Goal: Navigation & Orientation: Find specific page/section

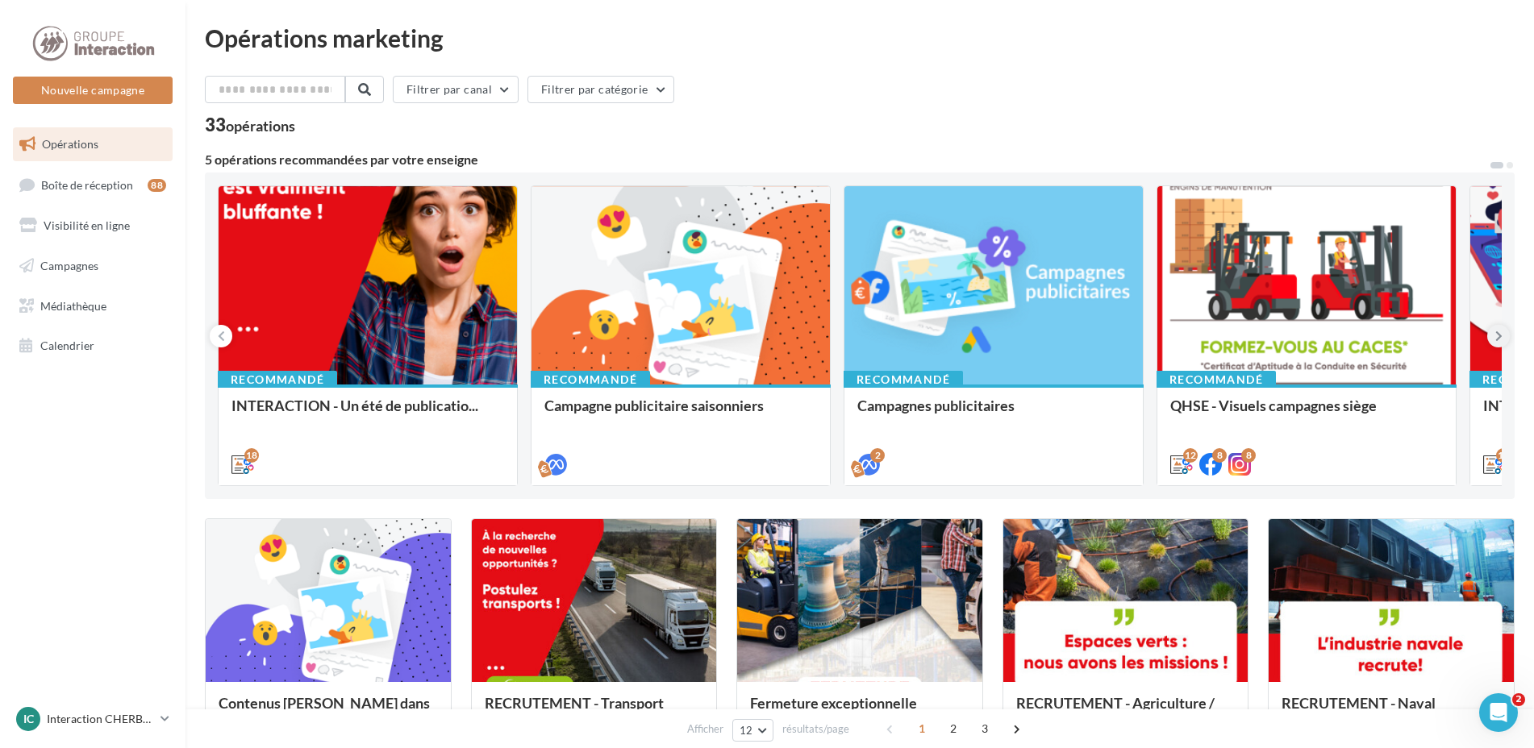
click at [1493, 331] on button at bounding box center [1498, 336] width 23 height 23
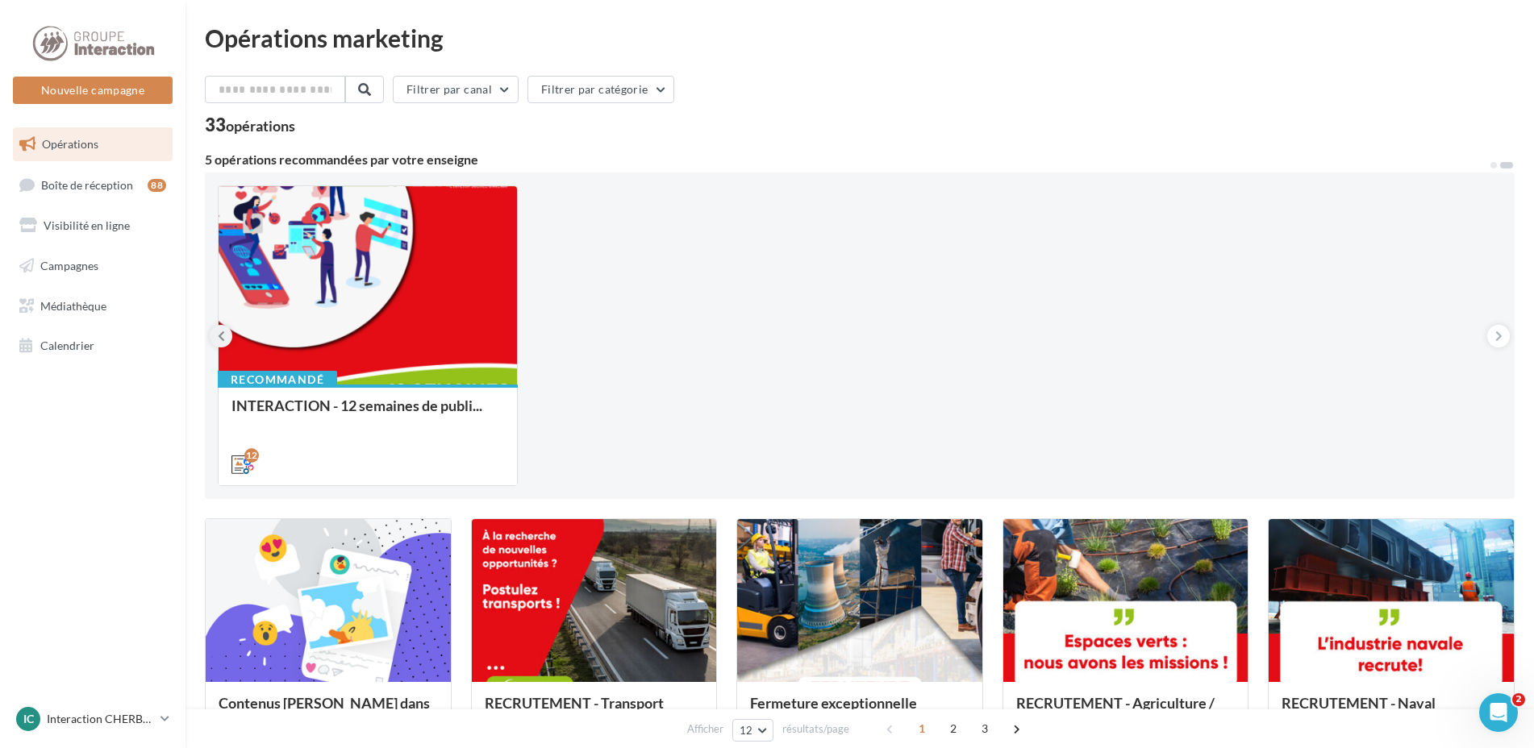
click at [222, 333] on icon at bounding box center [221, 336] width 7 height 16
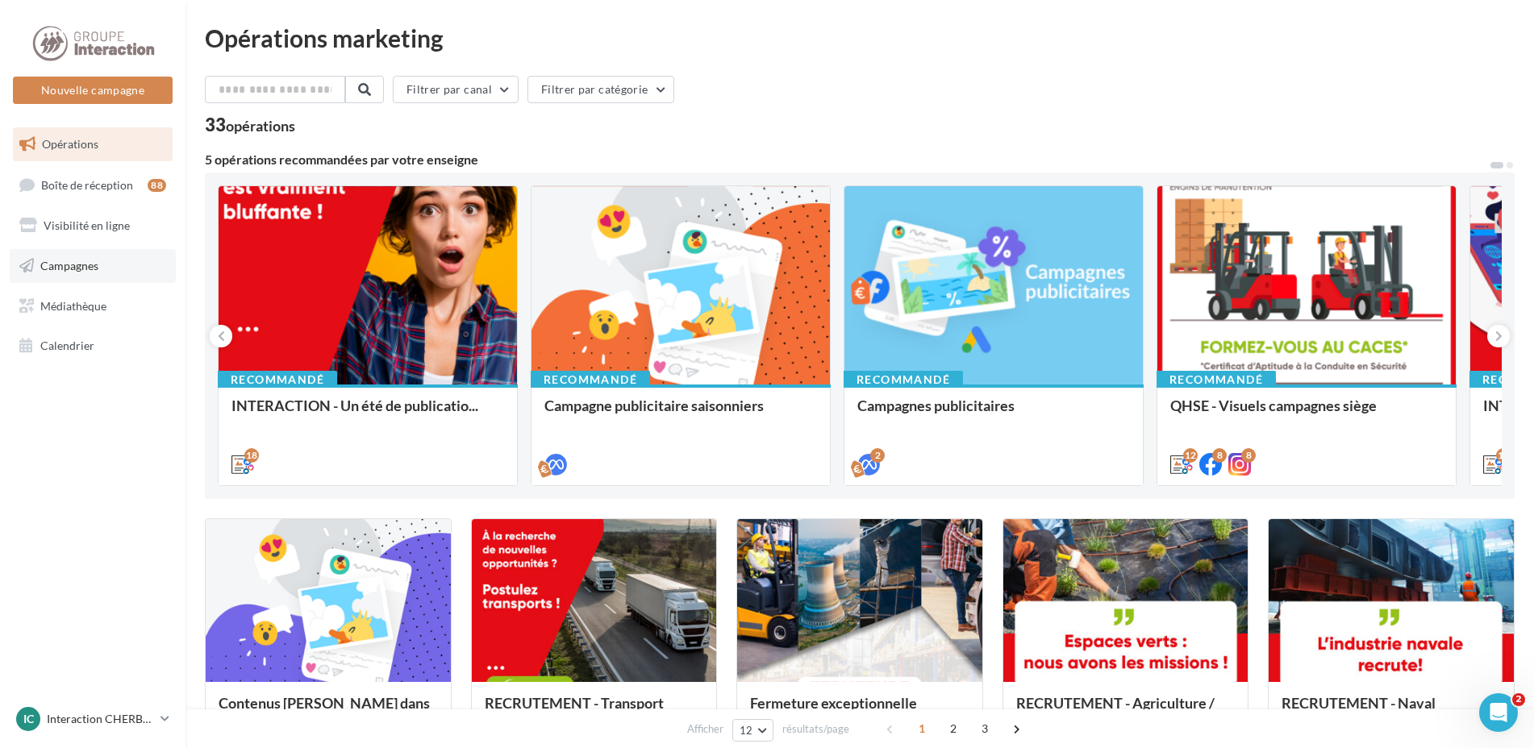
click at [76, 272] on span "Campagnes" at bounding box center [69, 266] width 58 height 14
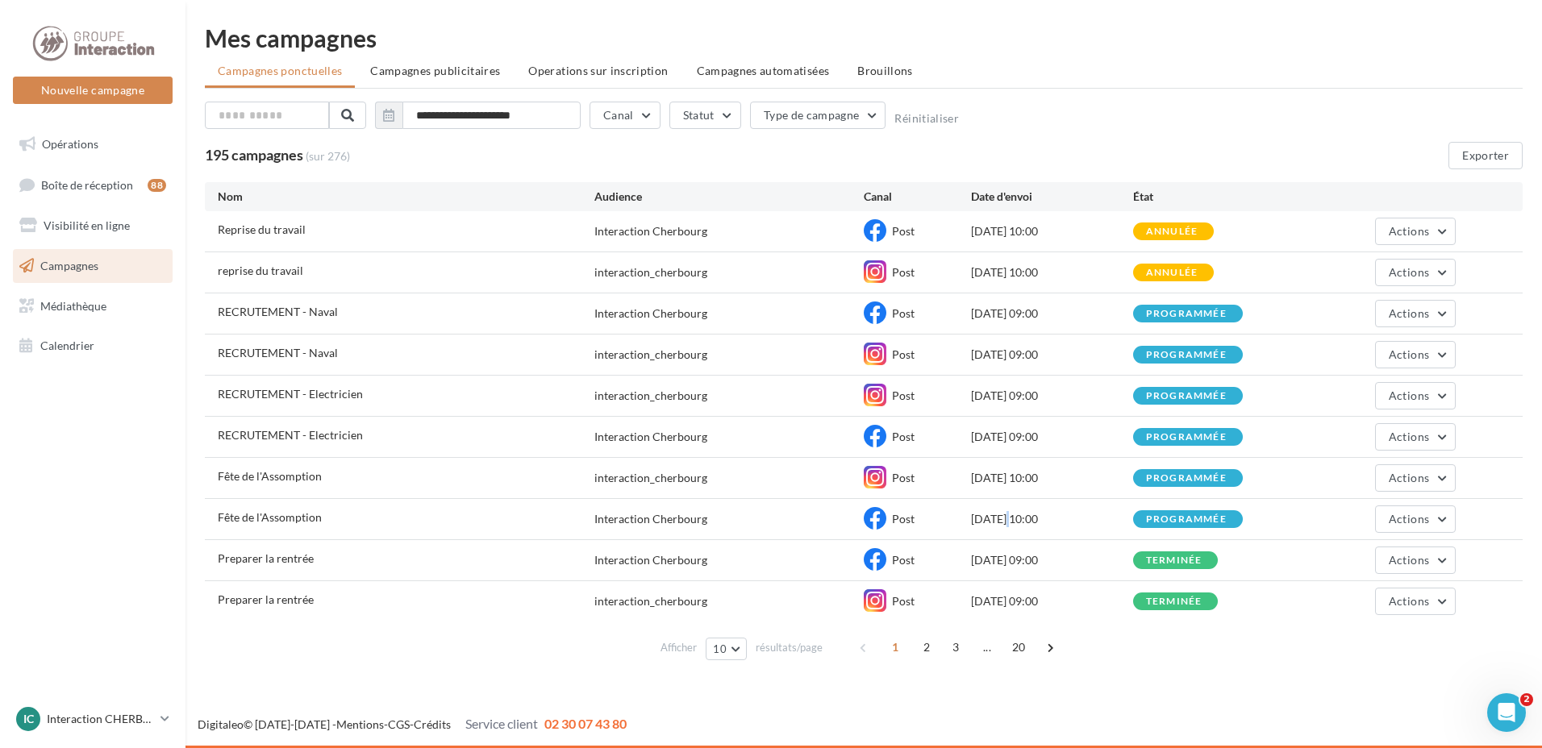
click at [981, 520] on div "[DATE] 10:00" at bounding box center [1051, 519] width 161 height 16
drag, startPoint x: 981, startPoint y: 520, endPoint x: 969, endPoint y: 444, distance: 77.6
click at [969, 444] on div "Post" at bounding box center [917, 437] width 107 height 24
click at [1397, 523] on span "Actions" at bounding box center [1409, 519] width 40 height 14
click at [1210, 522] on div "programmée" at bounding box center [1186, 519] width 81 height 10
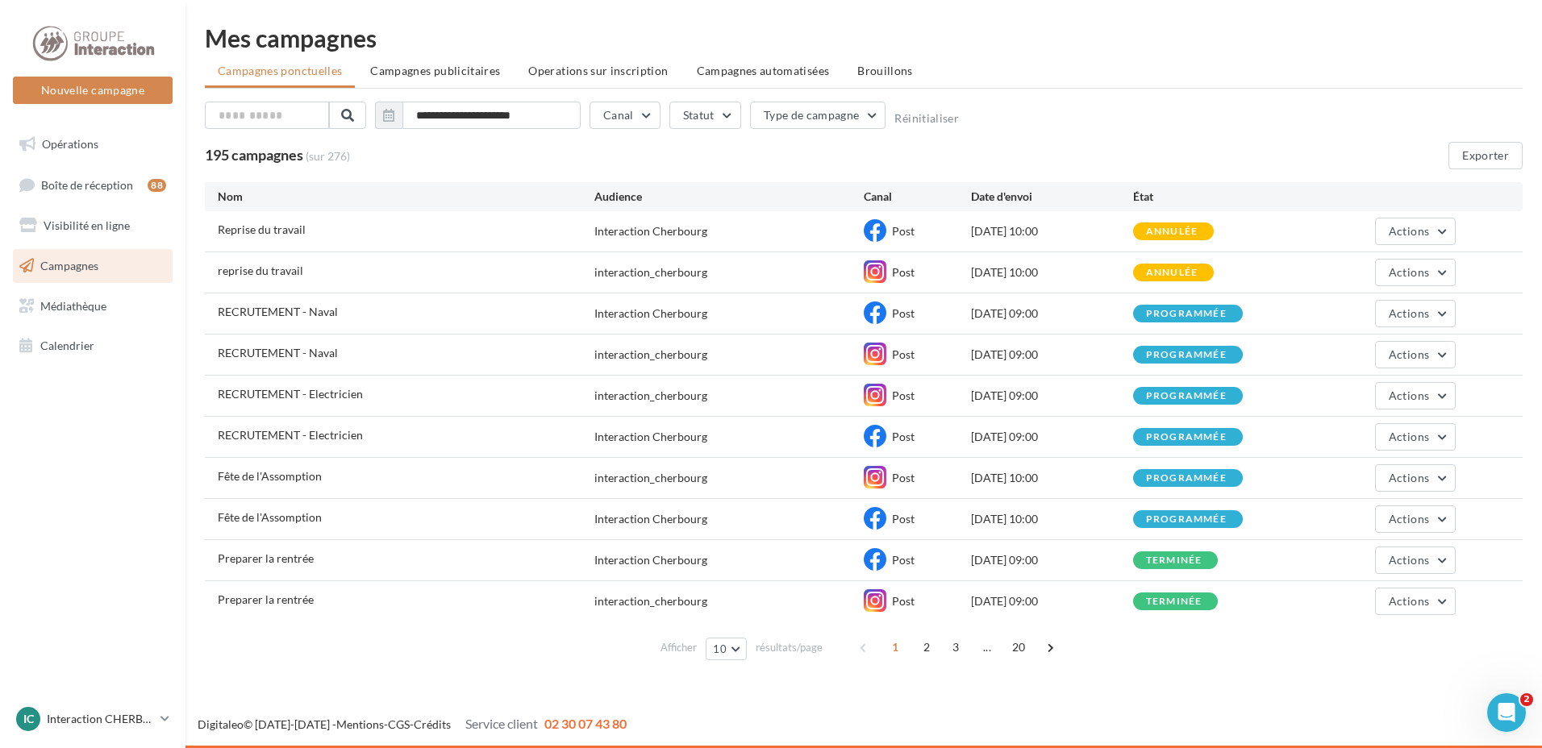
click at [992, 507] on div "Fête de l'Assomption Interaction Cherbourg Post [DATE] 10:00 programmée Actions" at bounding box center [864, 519] width 1318 height 40
click at [793, 517] on div "Interaction Cherbourg" at bounding box center [728, 519] width 269 height 16
click at [614, 523] on div "Interaction Cherbourg" at bounding box center [650, 519] width 113 height 16
drag, startPoint x: 607, startPoint y: 523, endPoint x: 319, endPoint y: 526, distance: 288.7
click at [360, 521] on div "Fête de l'Assomption" at bounding box center [406, 520] width 377 height 20
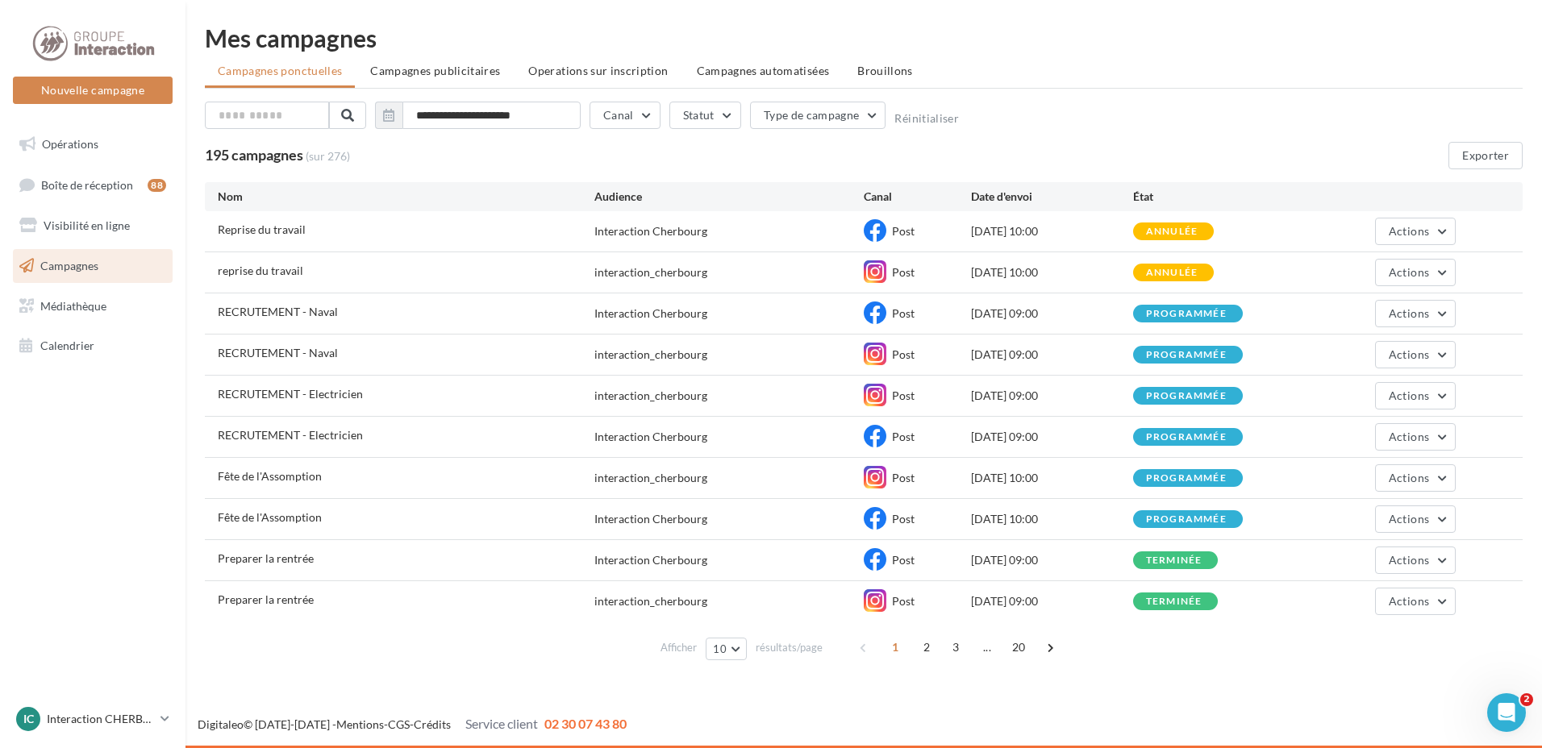
click at [314, 526] on div "Fête de l'Assomption" at bounding box center [270, 518] width 104 height 16
click at [306, 514] on span "Fête de l'Assomption" at bounding box center [270, 517] width 104 height 14
drag, startPoint x: 1047, startPoint y: 430, endPoint x: 323, endPoint y: 434, distance: 724.1
click at [323, 434] on div "RECRUTEMENT - Electricien Interaction [GEOGRAPHIC_DATA] Post [DATE] 09:00 progr…" at bounding box center [864, 437] width 1318 height 40
drag, startPoint x: 323, startPoint y: 434, endPoint x: 324, endPoint y: 394, distance: 40.3
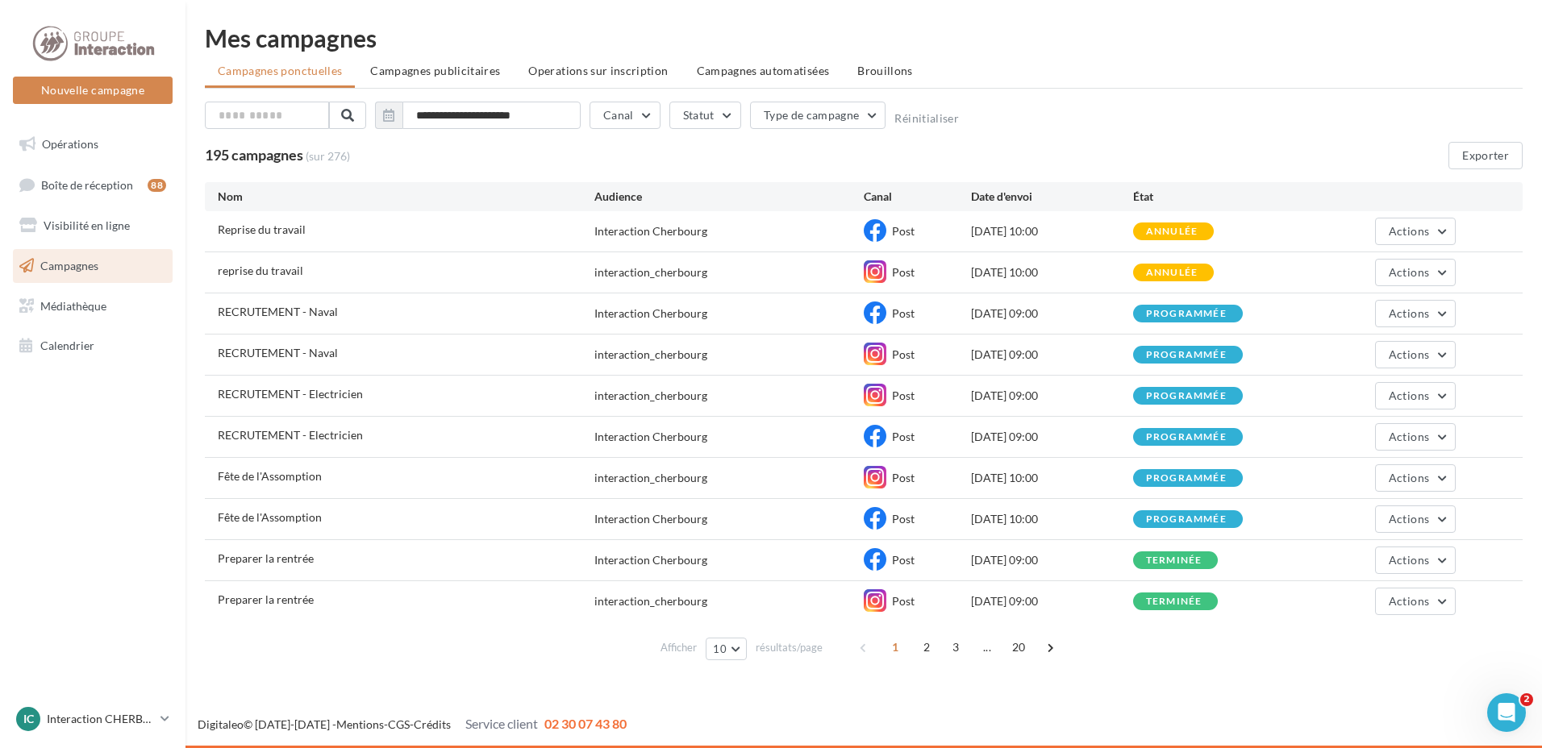
click at [324, 394] on span "RECRUTEMENT - Electricien" at bounding box center [290, 394] width 145 height 14
click at [327, 395] on span "RECRUTEMENT - Electricien" at bounding box center [290, 394] width 145 height 14
click at [309, 354] on span "RECRUTEMENT - Naval" at bounding box center [278, 353] width 120 height 14
click at [123, 149] on link "Opérations" at bounding box center [93, 144] width 166 height 34
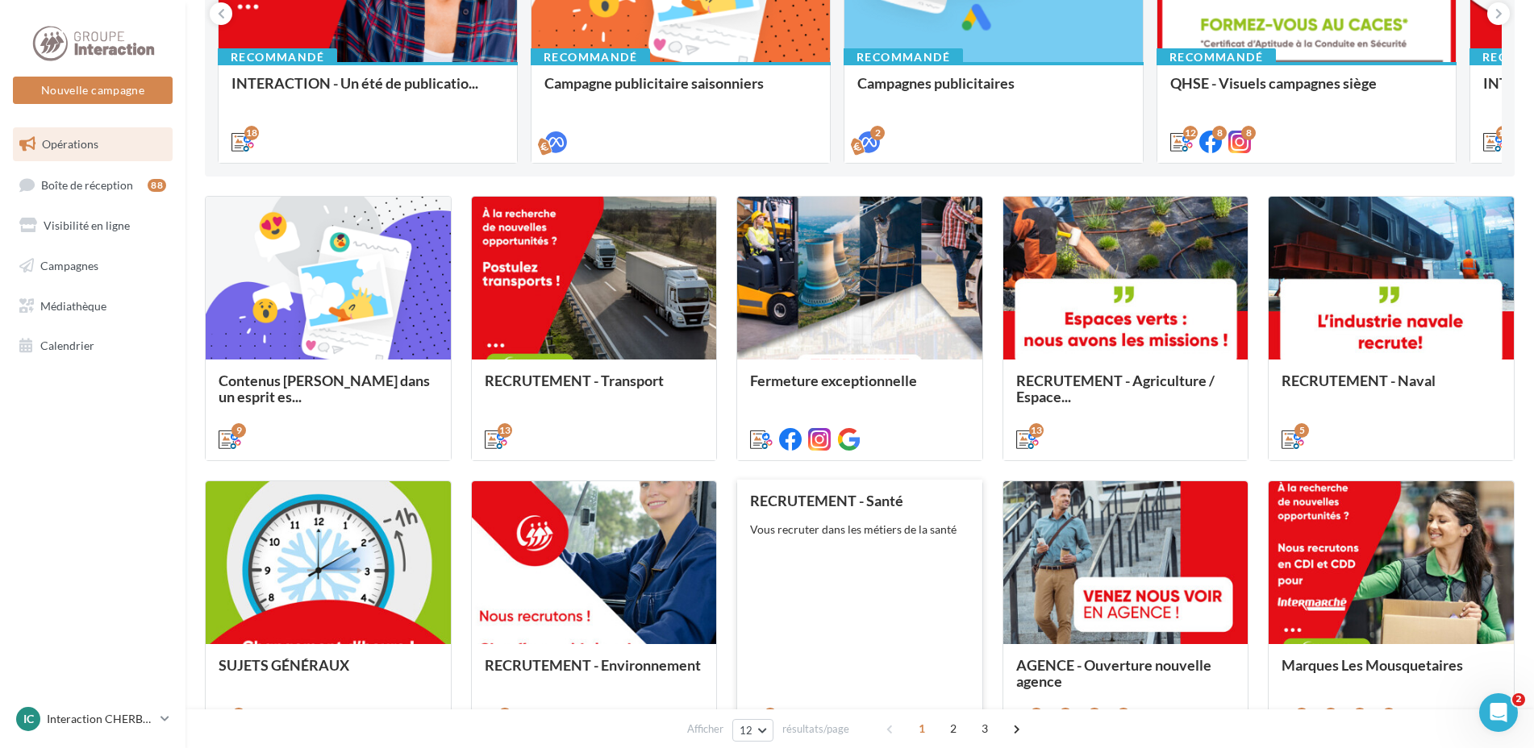
scroll to position [564, 0]
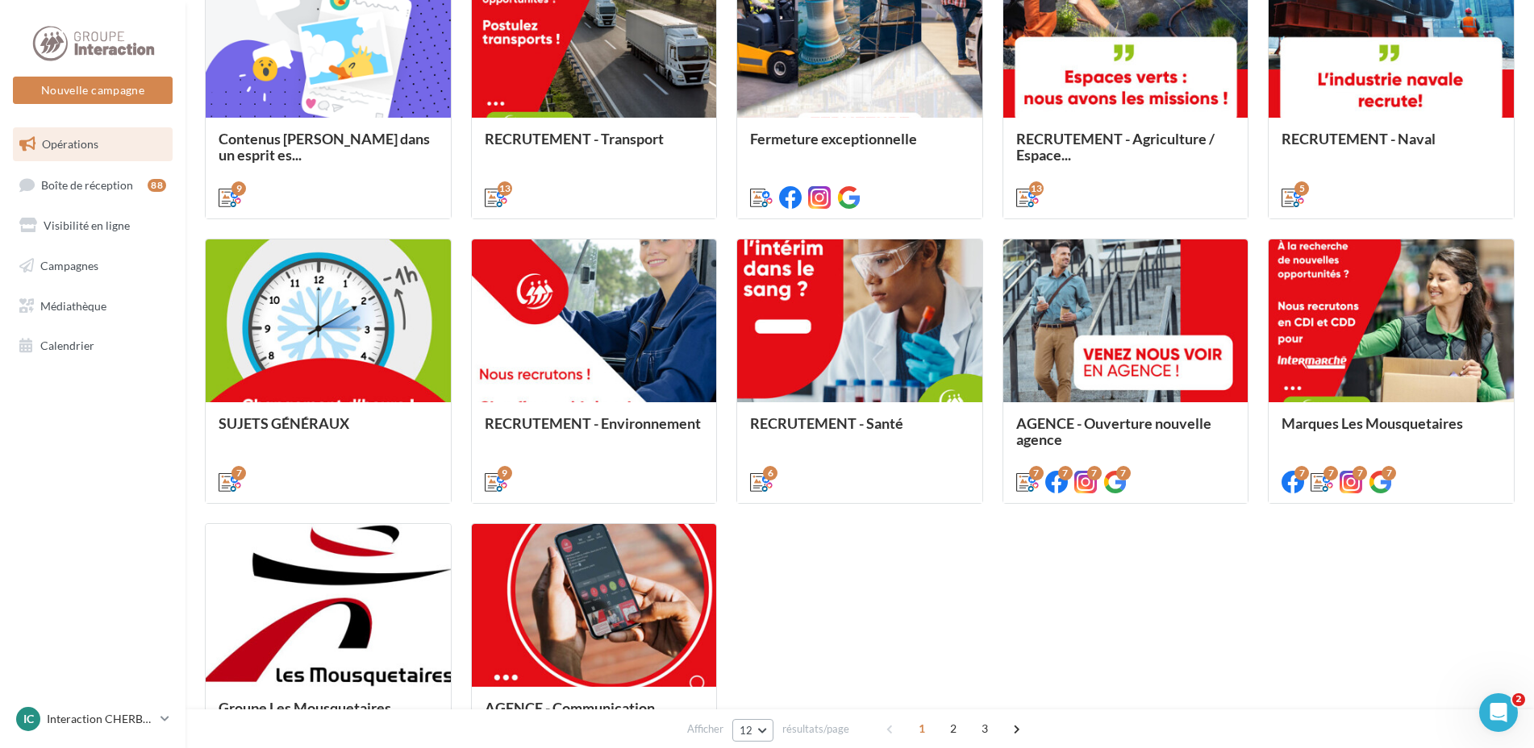
click at [748, 737] on button "12" at bounding box center [752, 730] width 41 height 23
click at [760, 701] on button "96" at bounding box center [788, 701] width 113 height 28
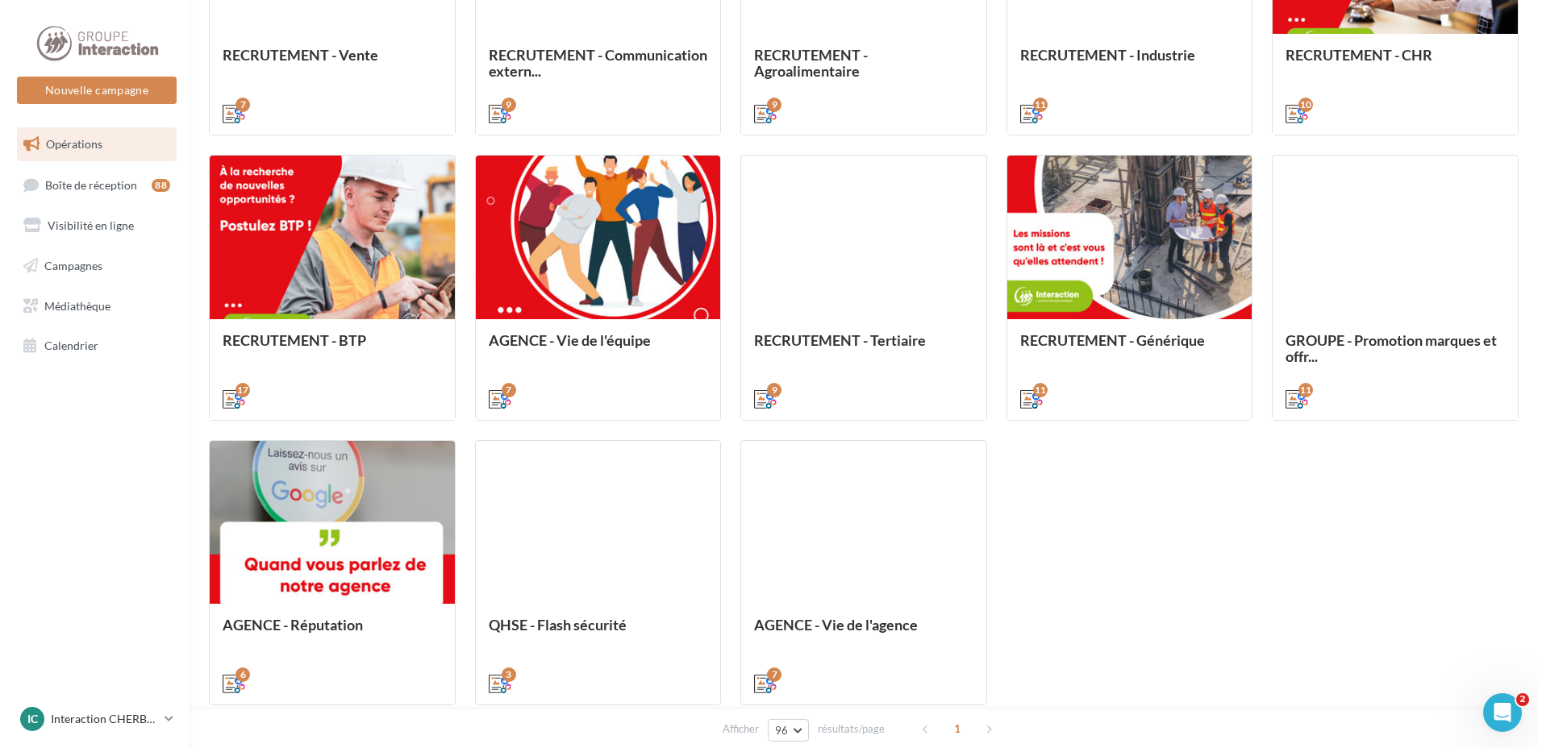
scroll to position [1422, 0]
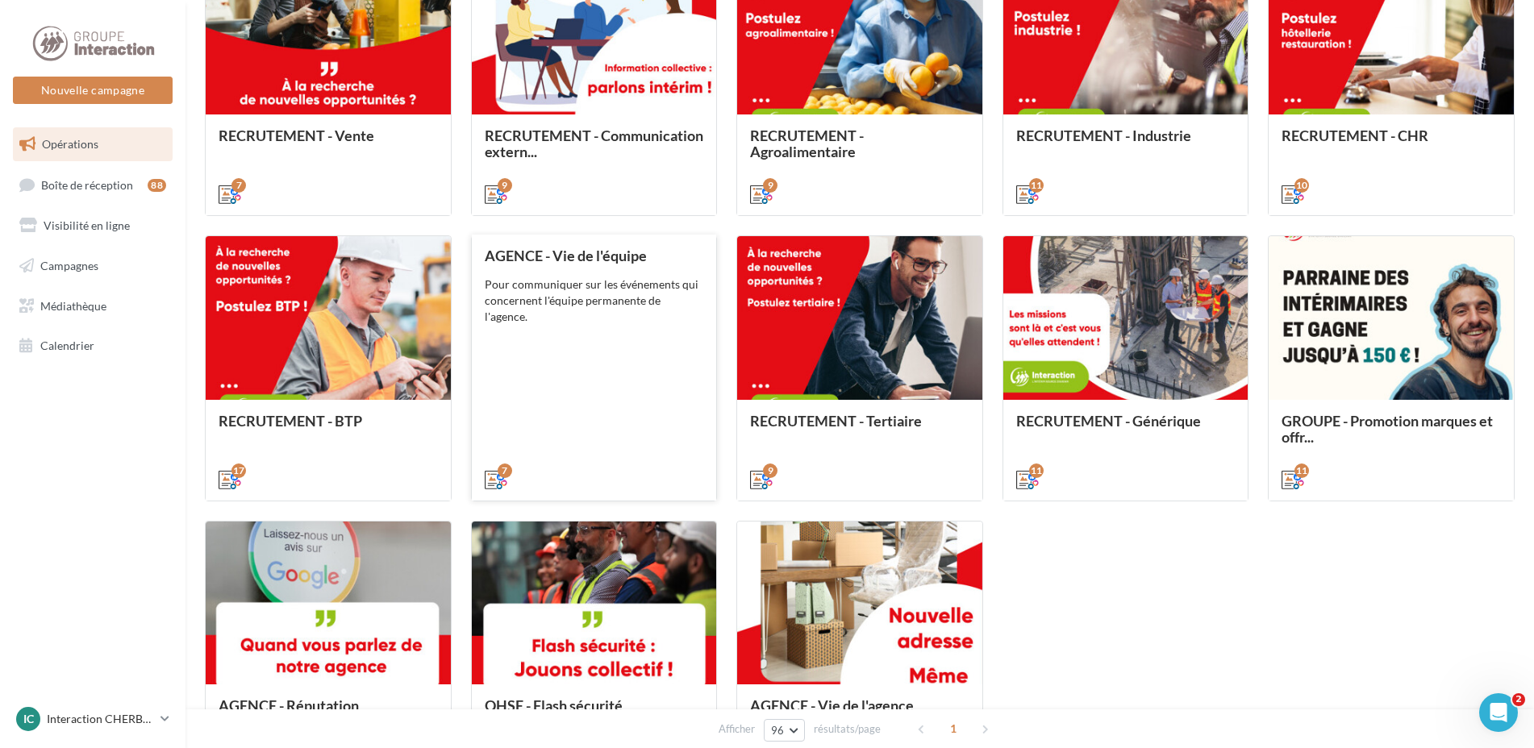
click at [649, 312] on div "Pour communiquer sur les événements qui concernent l'équipe permanente de l'age…" at bounding box center [594, 301] width 219 height 48
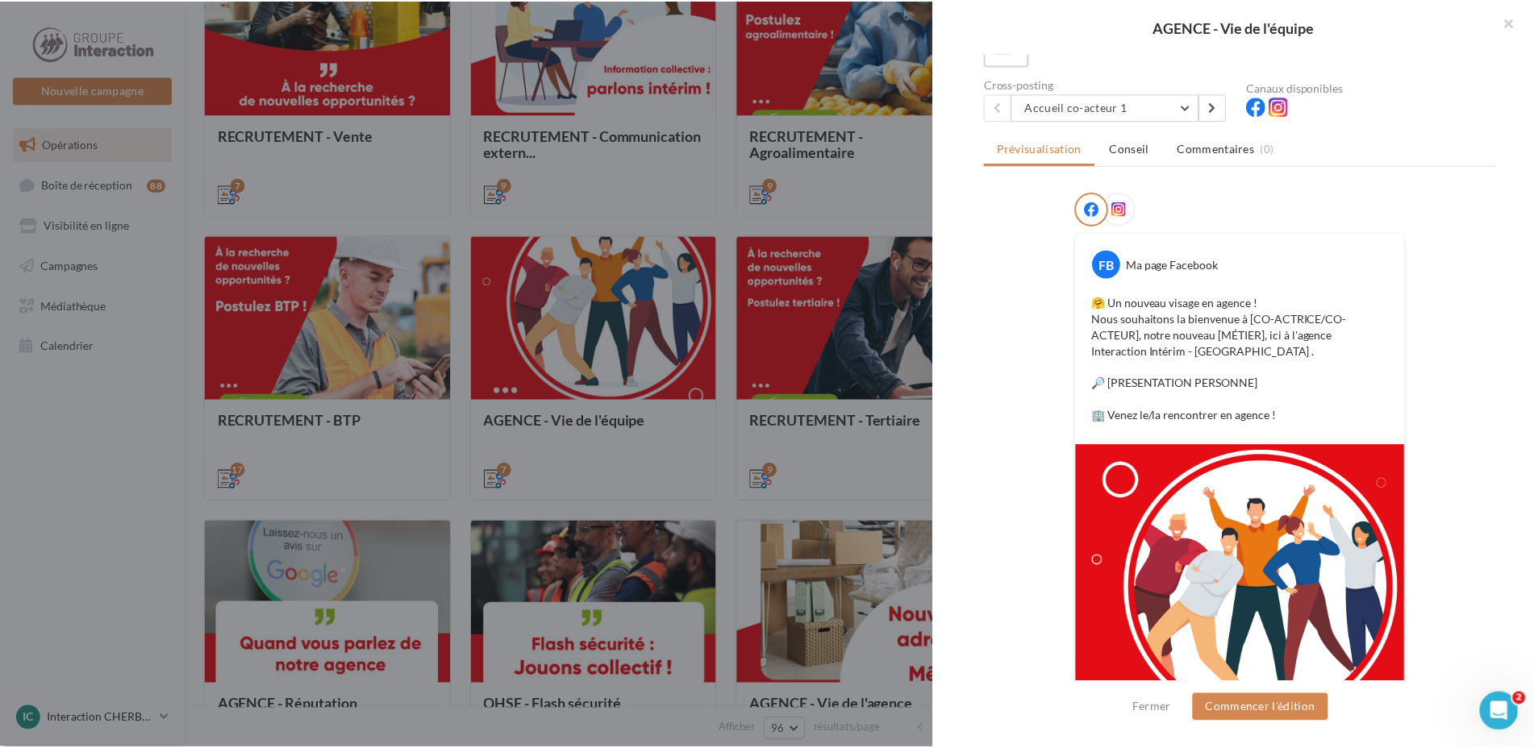
scroll to position [242, 0]
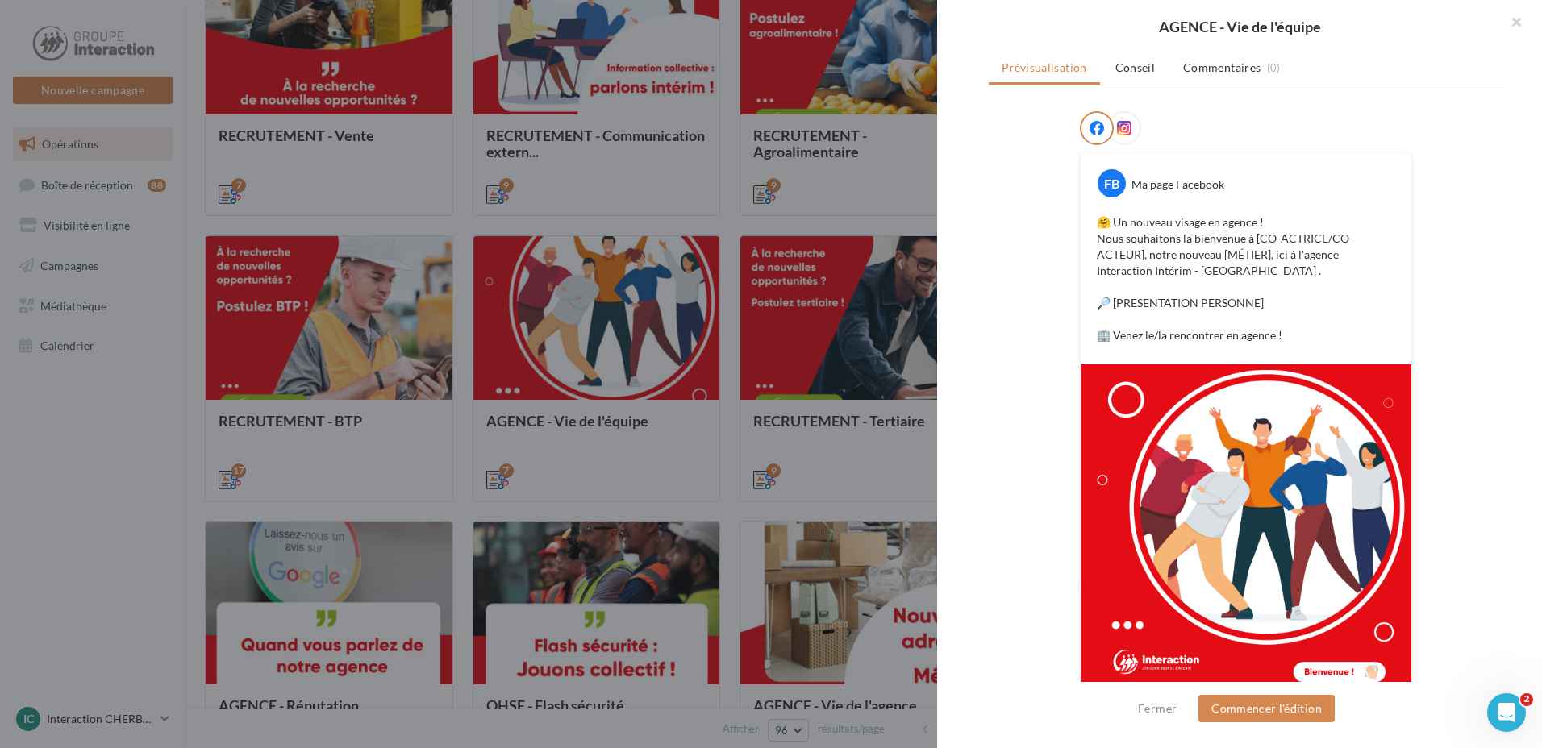
click at [88, 448] on div at bounding box center [771, 374] width 1542 height 748
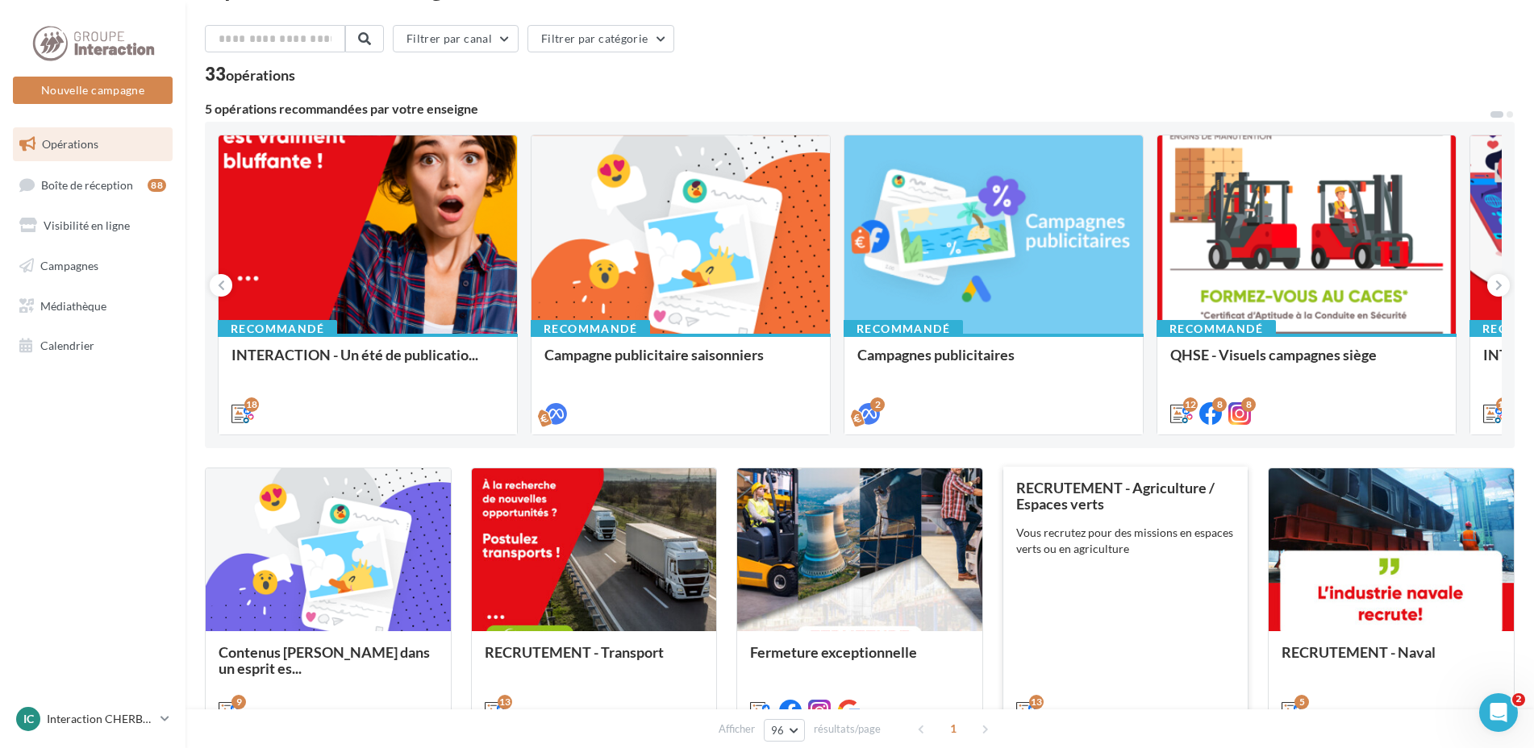
scroll to position [0, 0]
